Goal: Information Seeking & Learning: Find specific fact

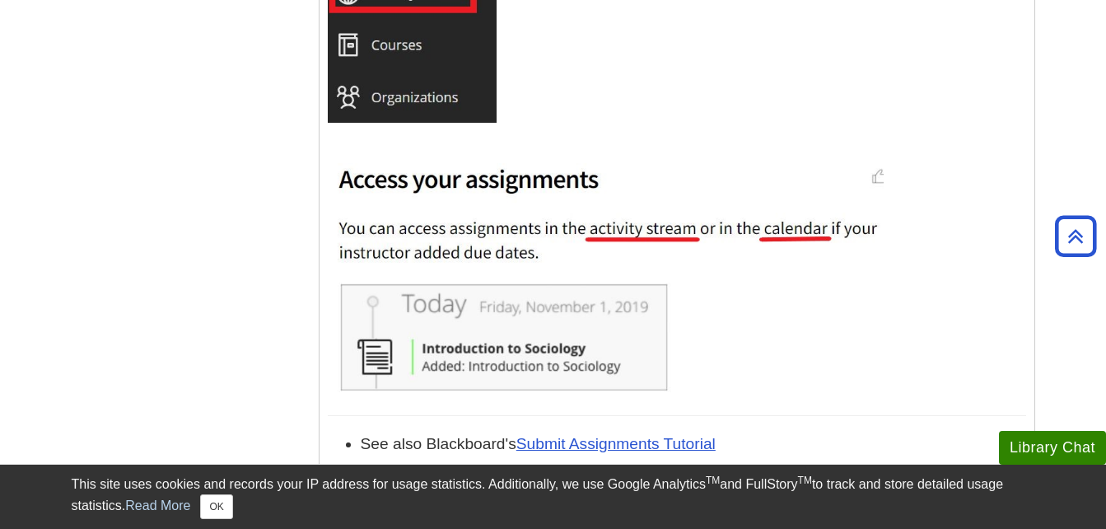
scroll to position [2654, 0]
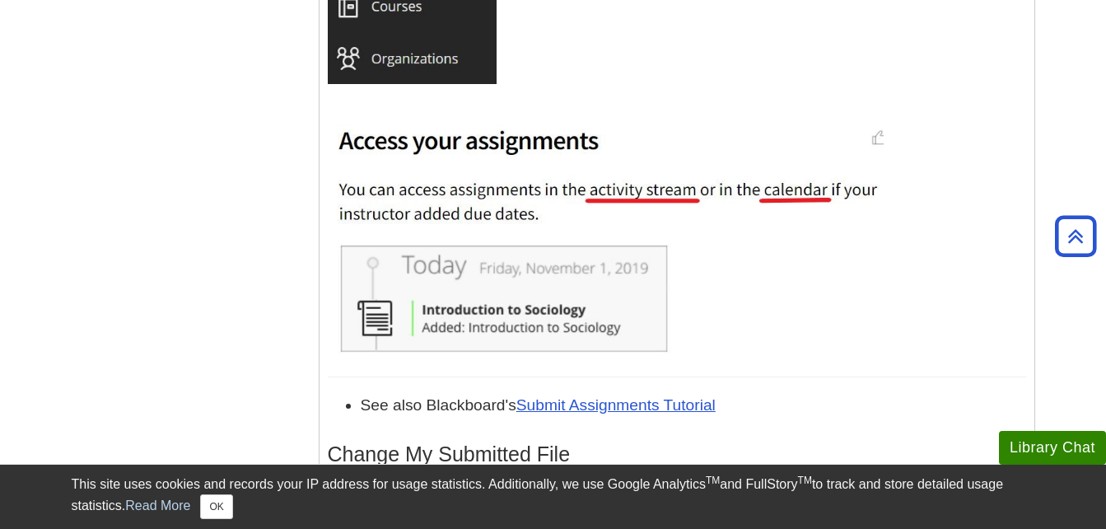
click at [1105, 278] on html "Library Chat This site uses cookies and records your IP address for usage stati…" at bounding box center [553, 221] width 1106 height 5750
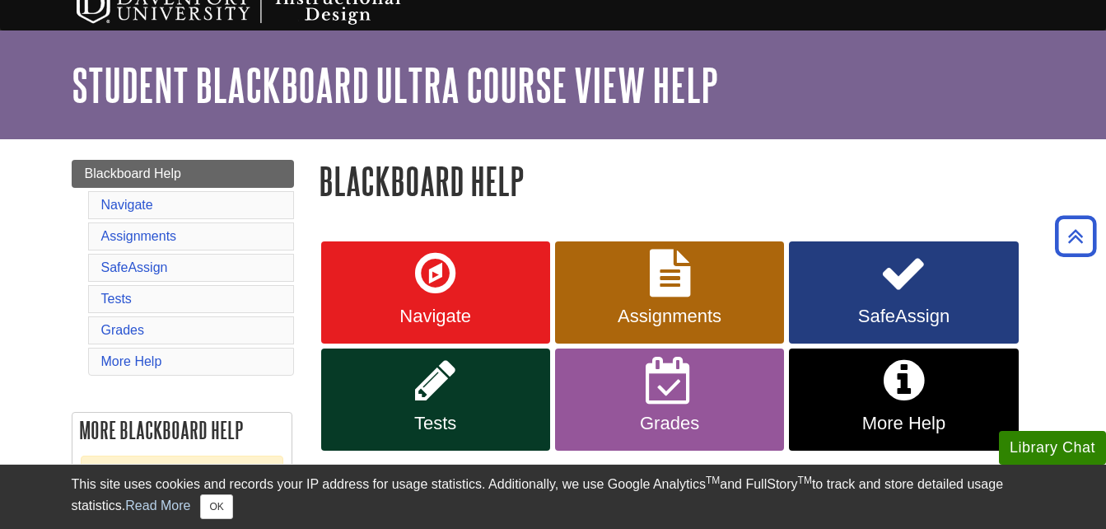
scroll to position [0, 0]
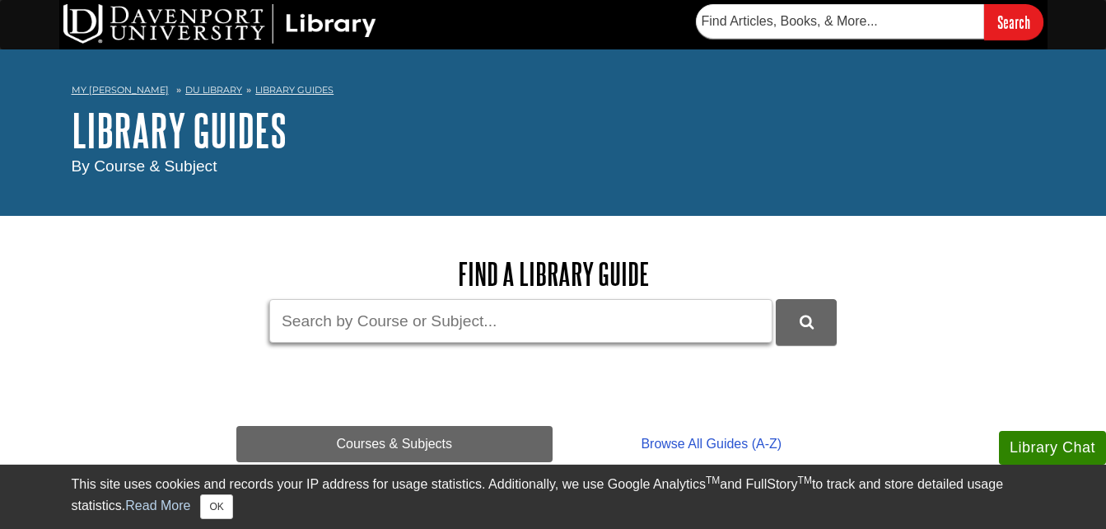
click at [560, 332] on input "Guide Search Terms" at bounding box center [520, 321] width 503 height 44
type input "mergent"
click at [776, 299] on button "DU Library Guides Search" at bounding box center [806, 321] width 61 height 45
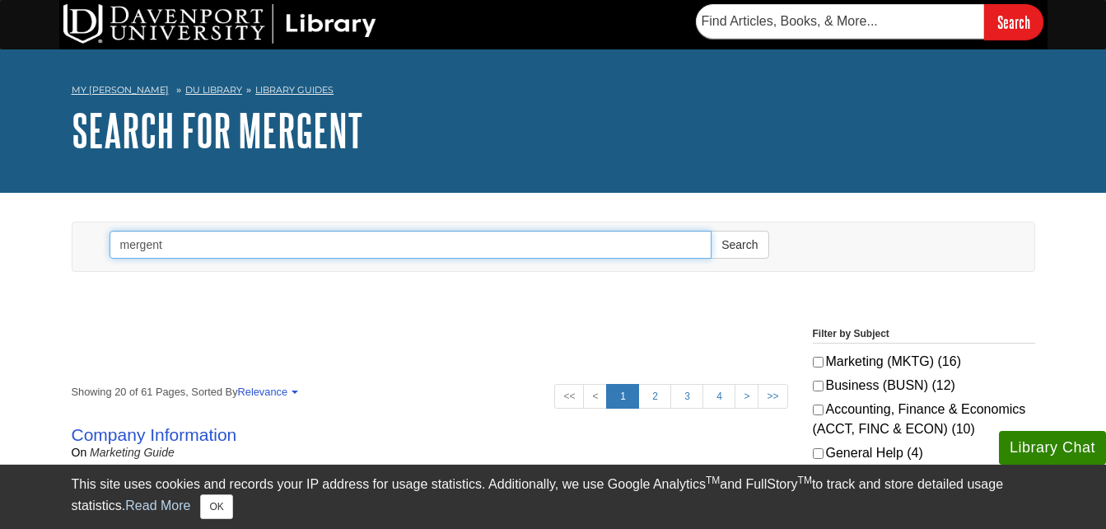
click at [216, 240] on input "mergent" at bounding box center [411, 245] width 603 height 28
type input "mergent online"
click at [711, 231] on button "Search" at bounding box center [740, 245] width 58 height 28
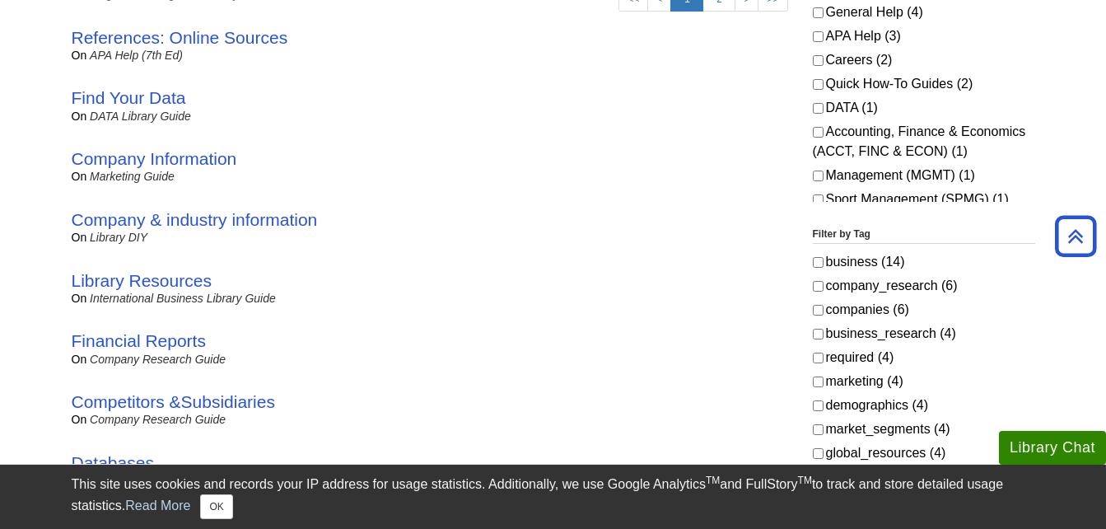
scroll to position [408, 0]
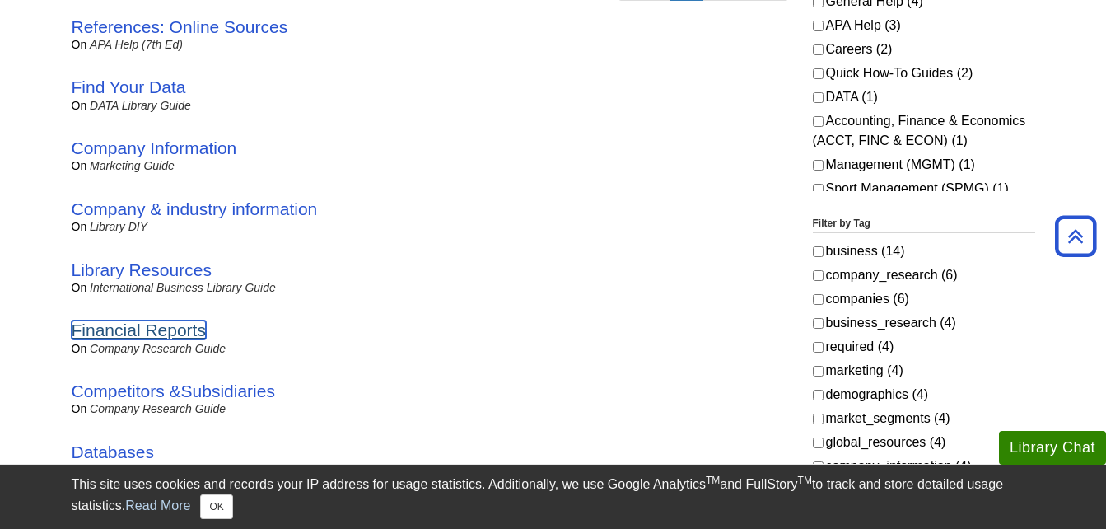
click at [182, 328] on link "Financial Reports" at bounding box center [139, 329] width 134 height 19
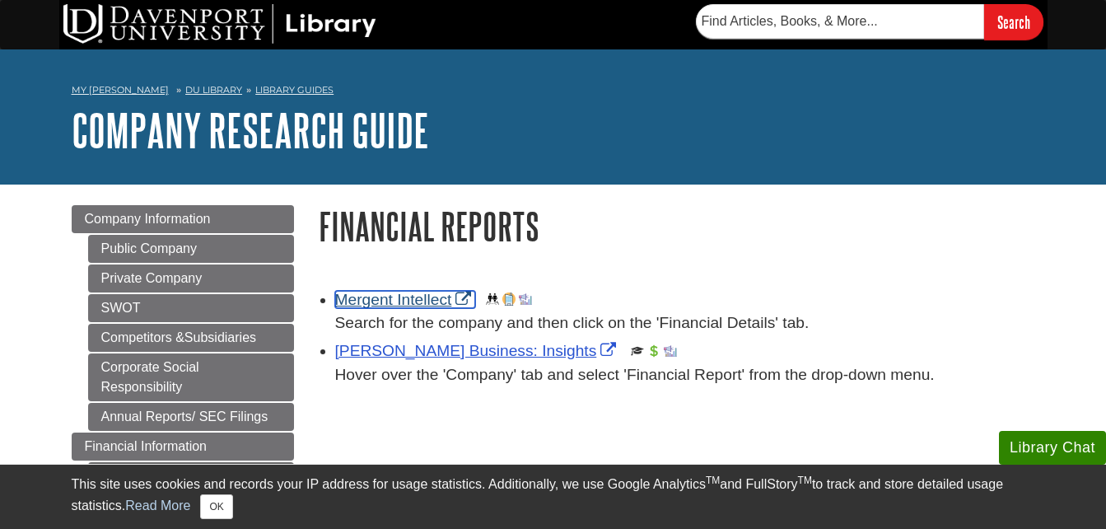
click at [422, 296] on link "Mergent Intellect" at bounding box center [405, 299] width 141 height 17
